Goal: Navigation & Orientation: Find specific page/section

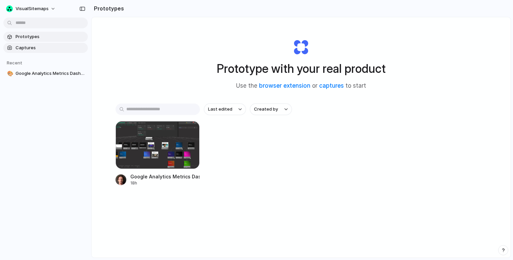
click at [37, 46] on span "Captures" at bounding box center [51, 48] width 70 height 7
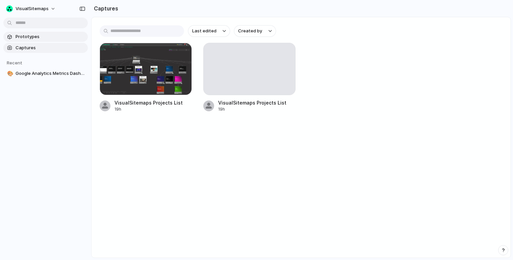
click at [37, 40] on link "Prototypes" at bounding box center [45, 37] width 84 height 10
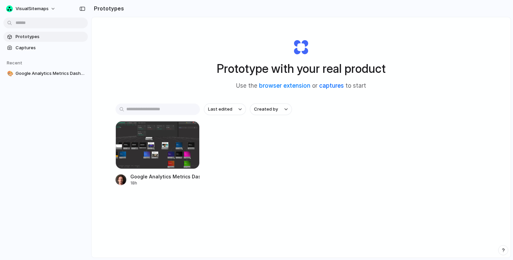
click at [335, 88] on link "captures" at bounding box center [331, 85] width 25 height 7
